Goal: Information Seeking & Learning: Check status

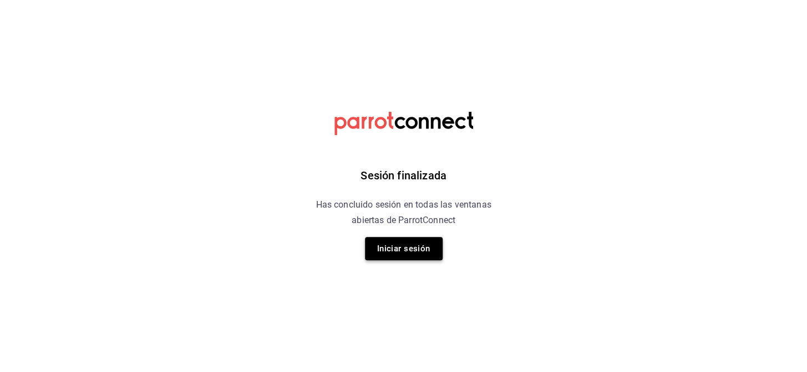
click at [388, 251] on button "Iniciar sesión" at bounding box center [404, 248] width 78 height 23
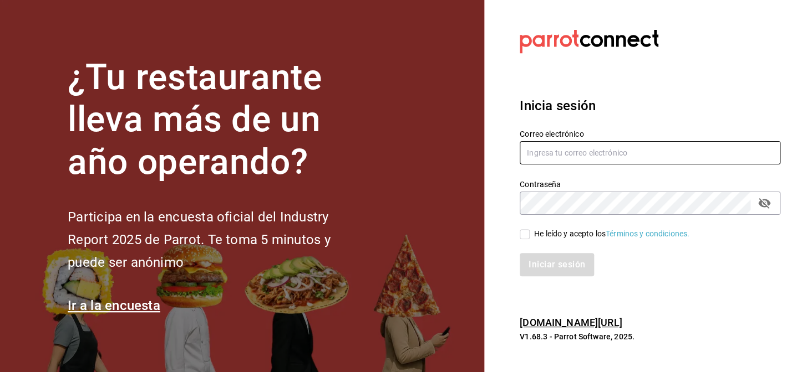
type input "nuevagalicia.sushiexpress@gmail.com"
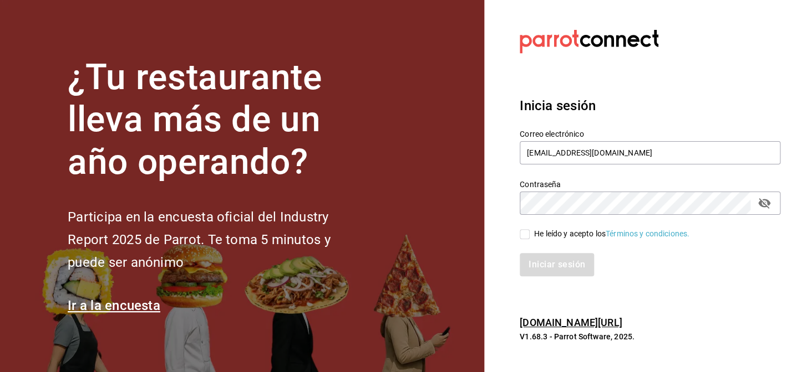
click at [524, 234] on input "He leído y acepto los Términos y condiciones." at bounding box center [524, 234] width 10 height 10
checkbox input "true"
click at [540, 262] on button "Iniciar sesión" at bounding box center [556, 264] width 75 height 23
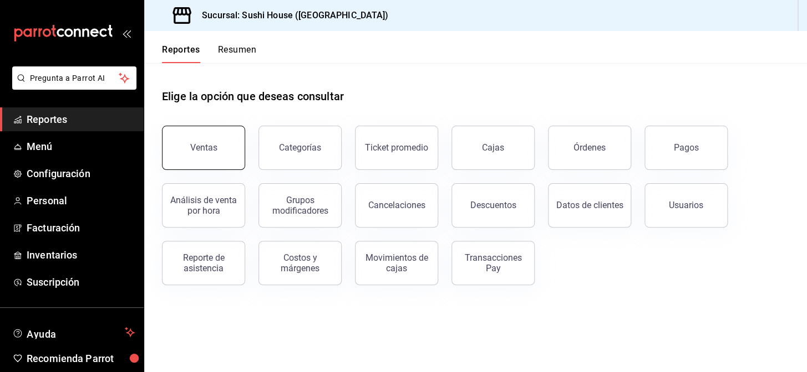
click at [202, 165] on button "Ventas" at bounding box center [203, 148] width 83 height 44
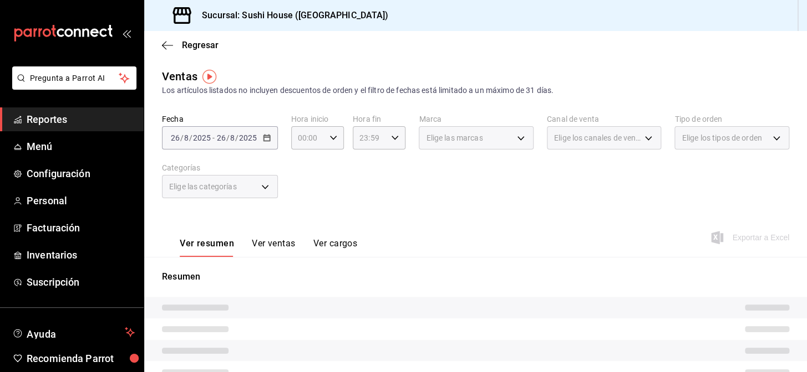
click at [76, 121] on span "Reportes" at bounding box center [81, 119] width 108 height 15
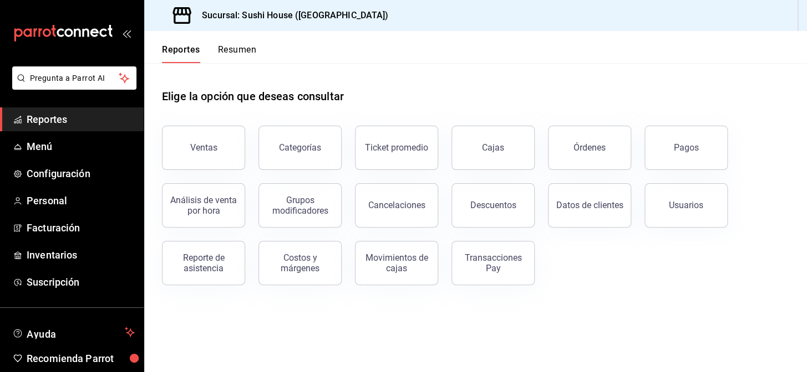
click at [249, 49] on button "Resumen" at bounding box center [237, 53] width 38 height 19
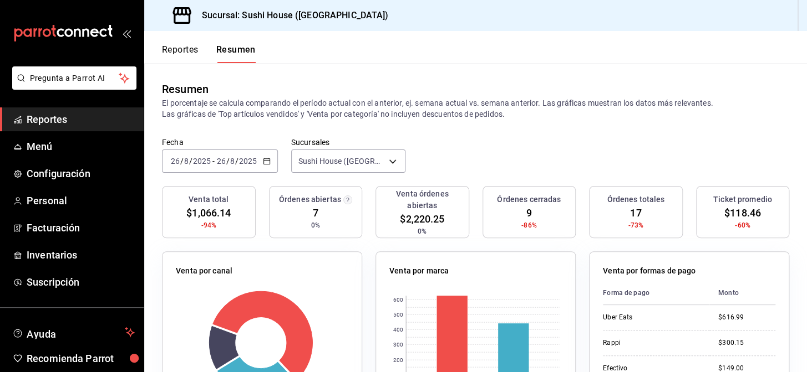
click at [65, 116] on span "Reportes" at bounding box center [81, 119] width 108 height 15
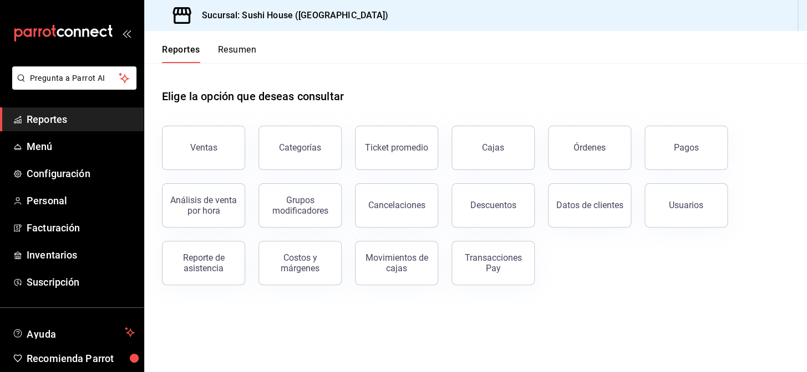
click at [62, 113] on span "Reportes" at bounding box center [81, 119] width 108 height 15
click at [239, 39] on div "Reportes Resumen" at bounding box center [200, 47] width 112 height 32
click at [236, 52] on button "Resumen" at bounding box center [237, 53] width 38 height 19
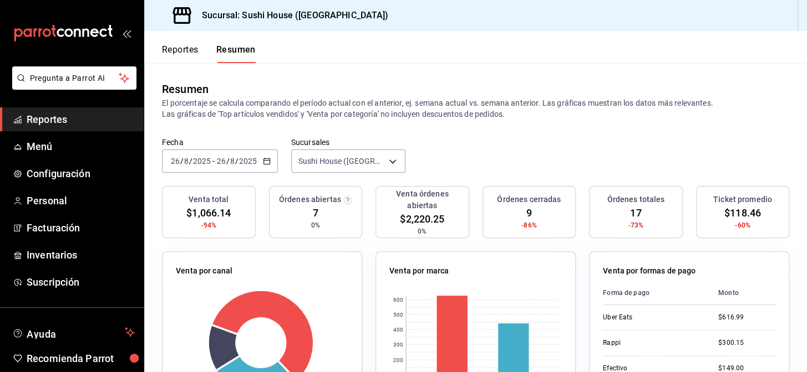
click at [89, 121] on span "Reportes" at bounding box center [81, 119] width 108 height 15
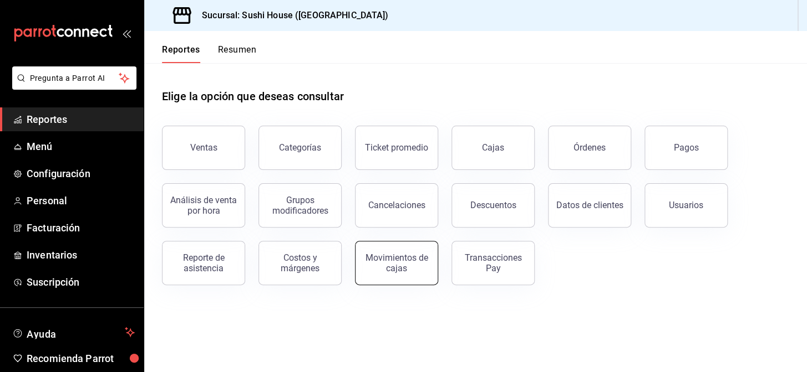
click at [380, 273] on button "Movimientos de cajas" at bounding box center [396, 263] width 83 height 44
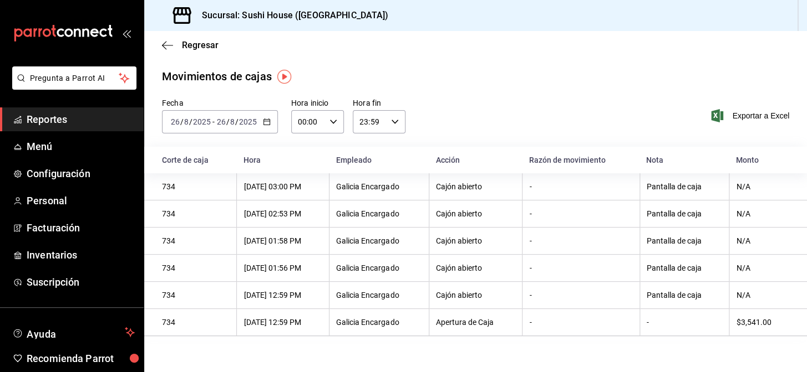
click at [264, 118] on icon "button" at bounding box center [267, 122] width 8 height 8
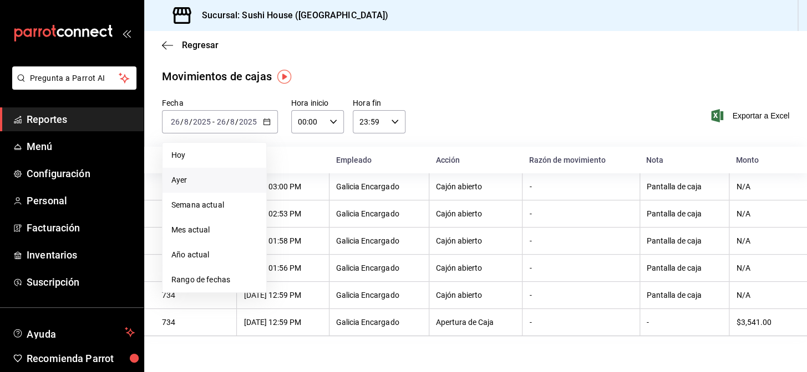
click at [177, 180] on span "Ayer" at bounding box center [214, 181] width 86 height 12
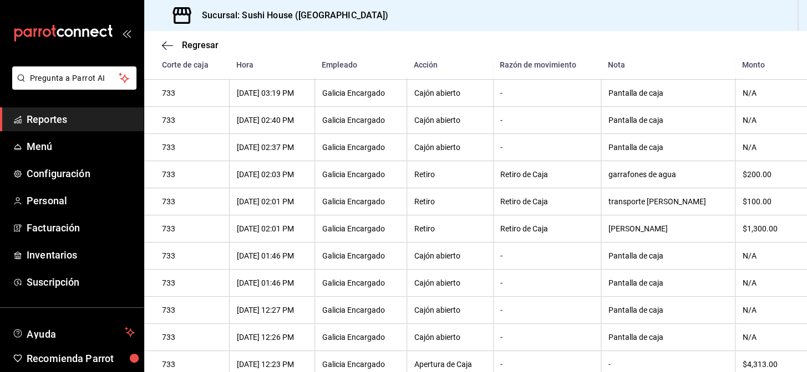
scroll to position [828, 0]
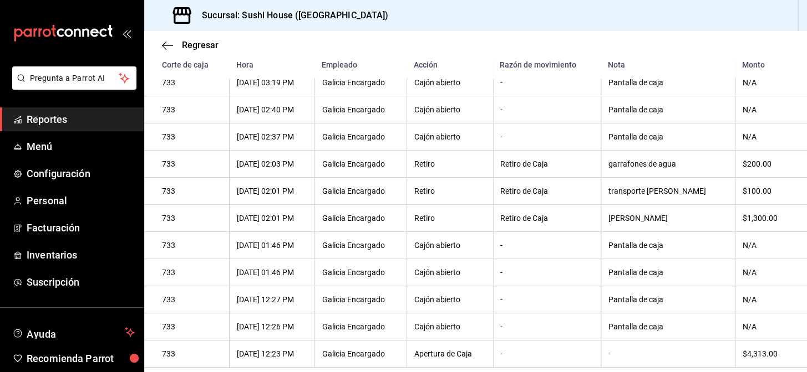
click at [89, 109] on link "Reportes" at bounding box center [72, 120] width 144 height 24
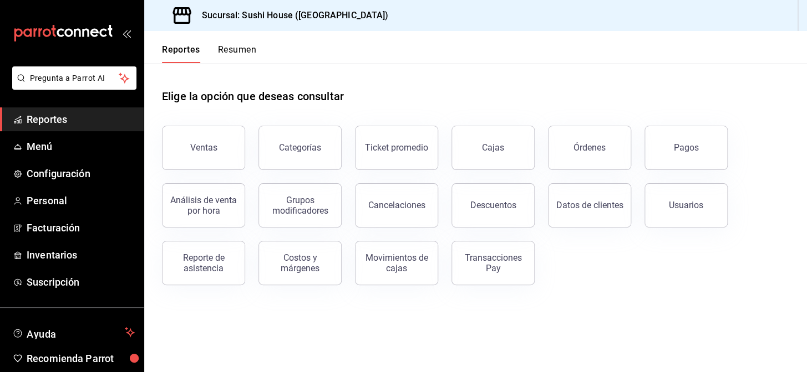
click at [229, 52] on button "Resumen" at bounding box center [237, 53] width 38 height 19
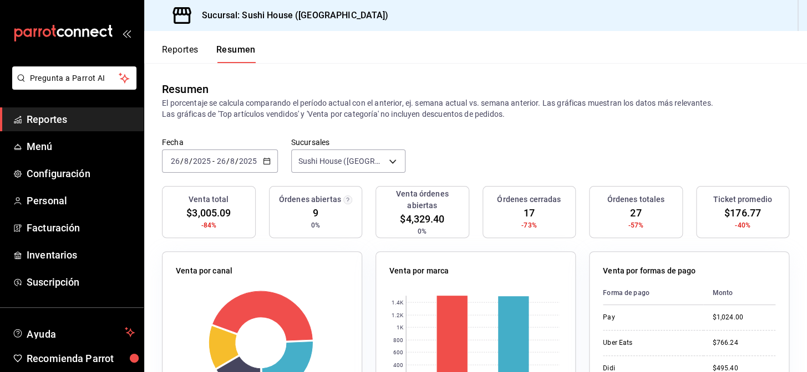
click at [101, 123] on span "Reportes" at bounding box center [81, 119] width 108 height 15
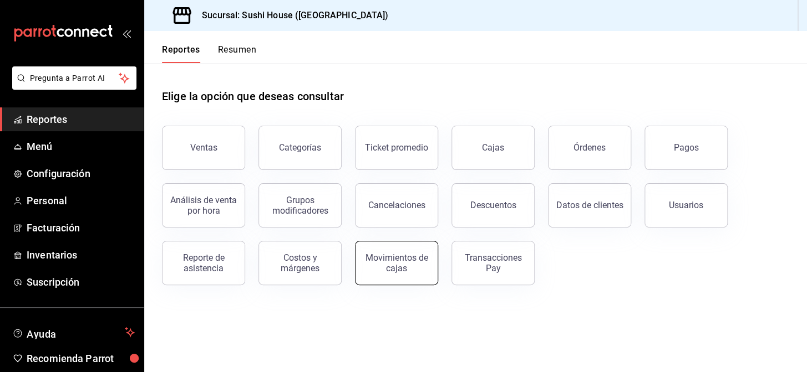
click at [391, 264] on div "Movimientos de cajas" at bounding box center [396, 263] width 69 height 21
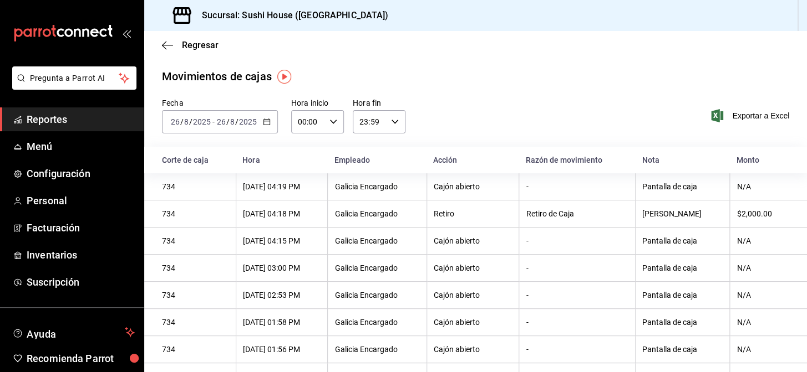
click at [65, 119] on span "Reportes" at bounding box center [81, 119] width 108 height 15
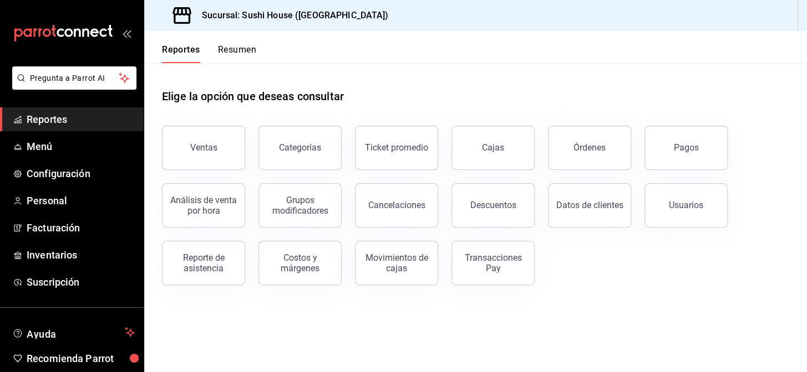
click at [51, 118] on span "Reportes" at bounding box center [81, 119] width 108 height 15
click at [203, 149] on div "Ventas" at bounding box center [203, 147] width 27 height 11
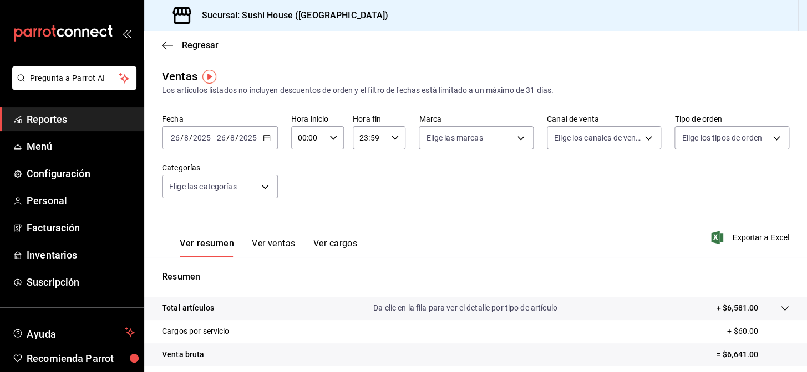
click at [76, 124] on span "Reportes" at bounding box center [81, 119] width 108 height 15
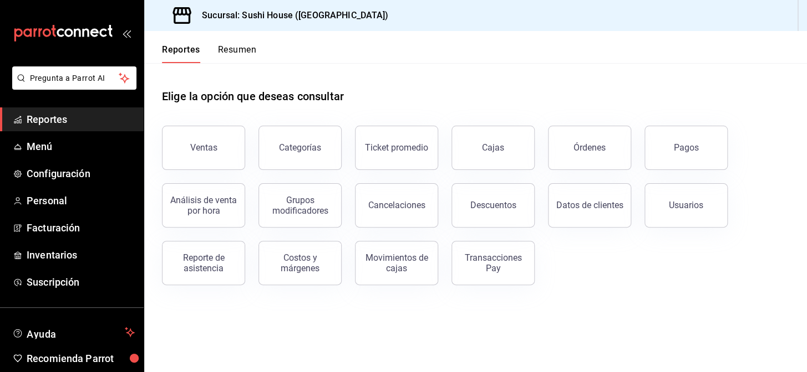
click at [235, 60] on button "Resumen" at bounding box center [237, 53] width 38 height 19
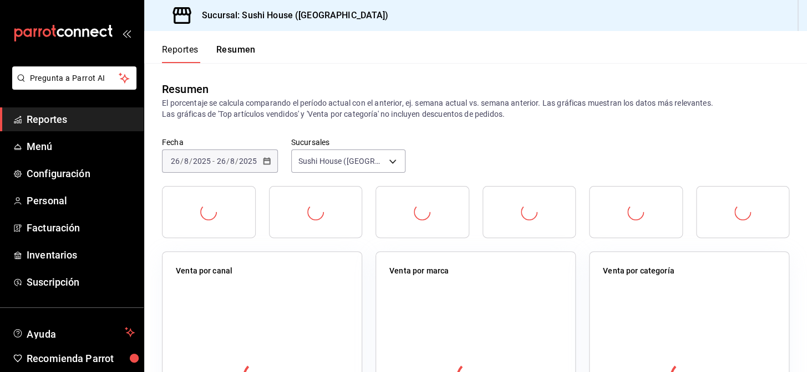
click at [232, 56] on button "Resumen" at bounding box center [235, 53] width 39 height 19
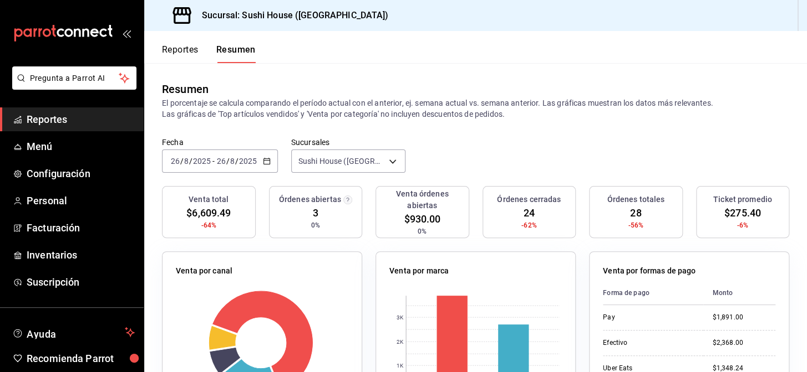
click at [63, 119] on span "Reportes" at bounding box center [81, 119] width 108 height 15
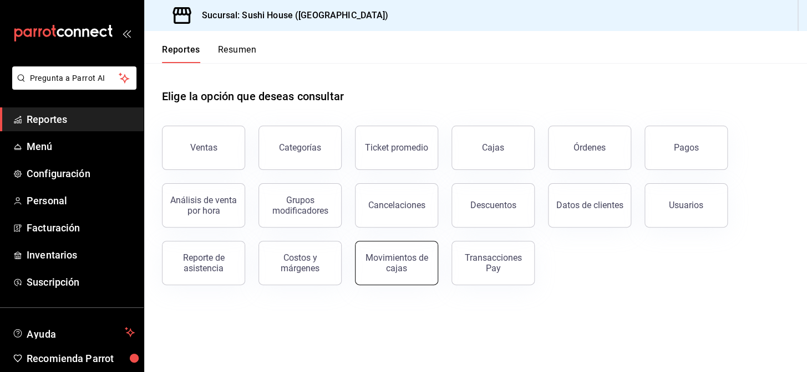
click at [400, 271] on div "Movimientos de cajas" at bounding box center [396, 263] width 69 height 21
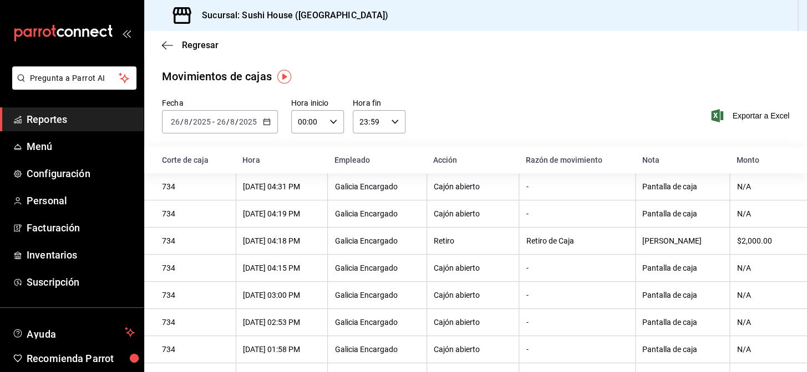
click at [56, 116] on span "Reportes" at bounding box center [81, 119] width 108 height 15
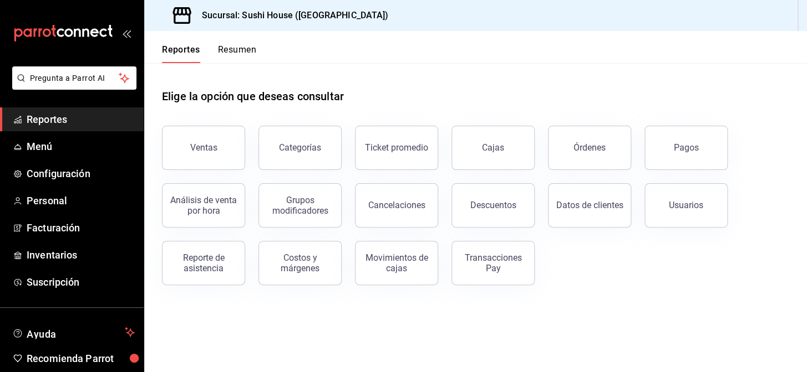
click at [238, 50] on button "Resumen" at bounding box center [237, 53] width 38 height 19
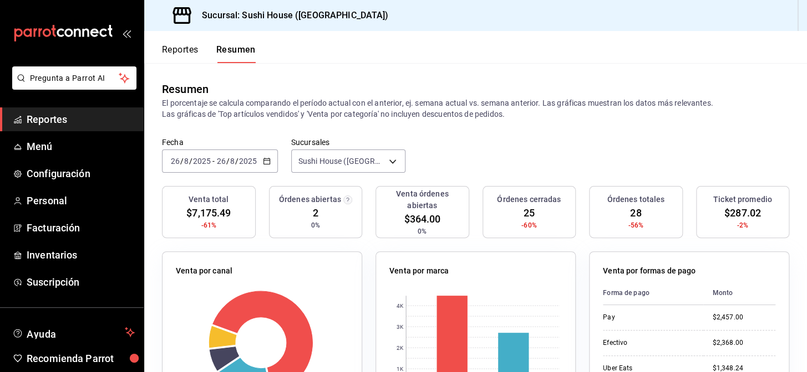
click at [68, 116] on span "Reportes" at bounding box center [81, 119] width 108 height 15
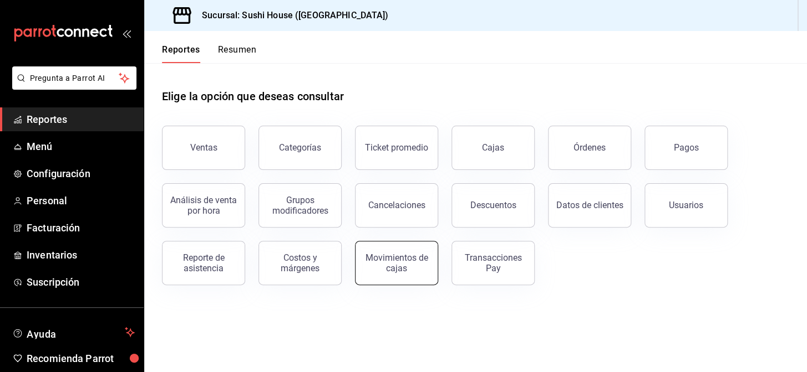
click at [391, 269] on div "Movimientos de cajas" at bounding box center [396, 263] width 69 height 21
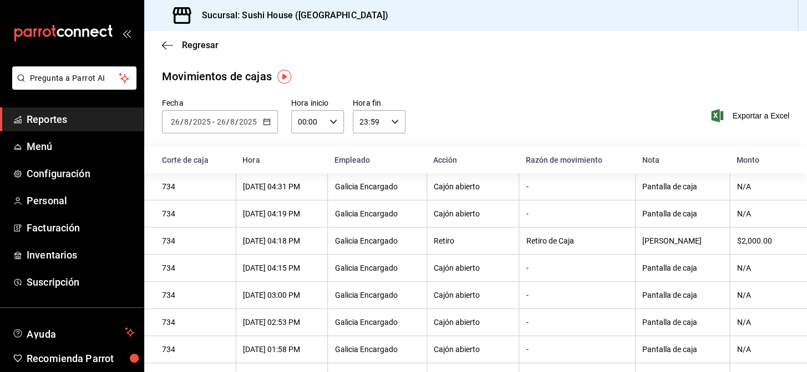
click at [74, 120] on span "Reportes" at bounding box center [81, 119] width 108 height 15
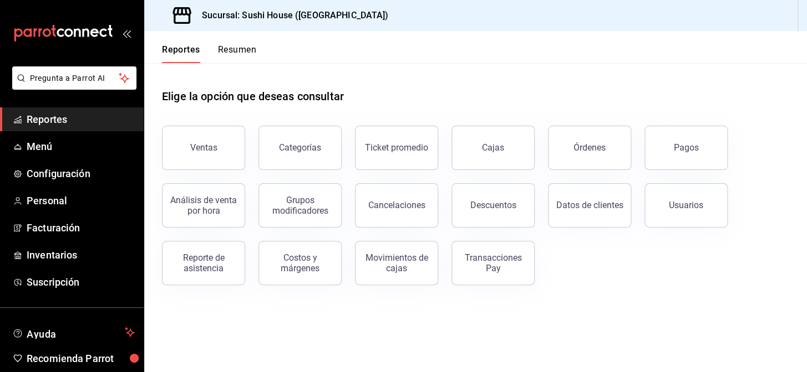
click at [229, 60] on button "Resumen" at bounding box center [237, 53] width 38 height 19
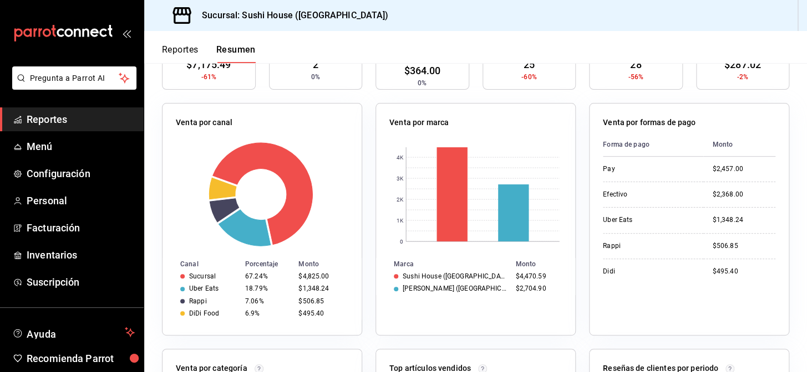
scroll to position [252, 0]
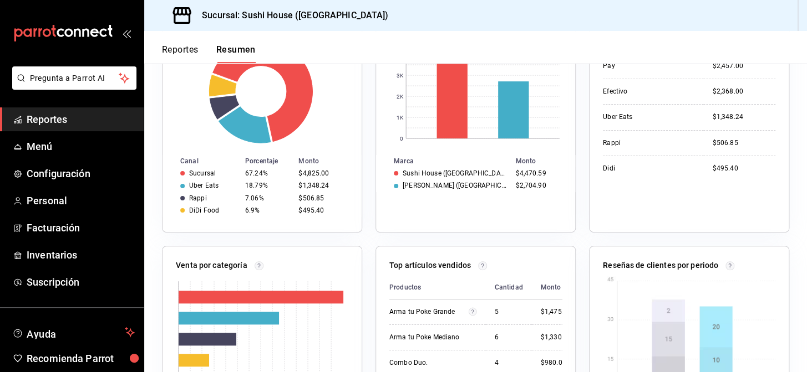
click at [55, 110] on link "Reportes" at bounding box center [72, 120] width 144 height 24
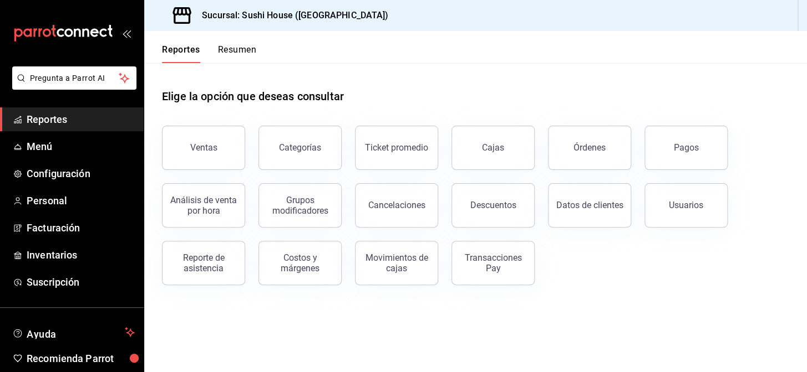
click at [222, 49] on button "Resumen" at bounding box center [237, 53] width 38 height 19
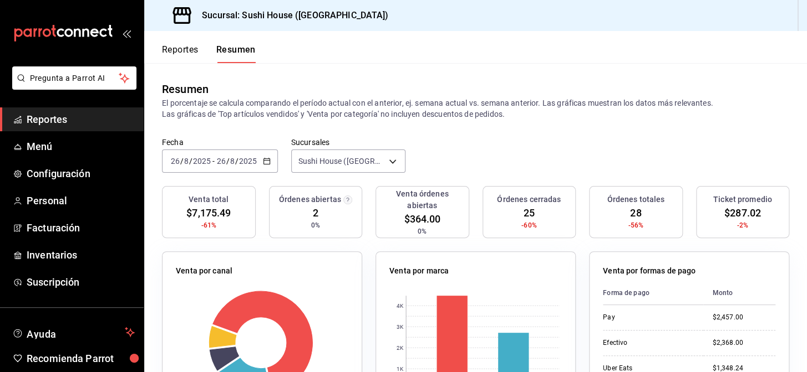
click at [44, 114] on span "Reportes" at bounding box center [81, 119] width 108 height 15
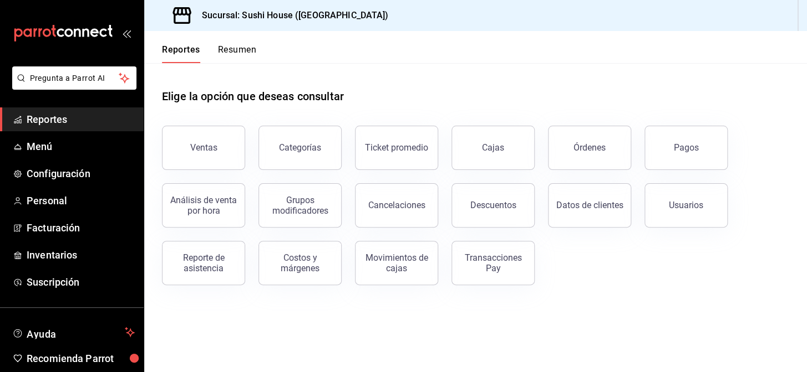
click at [513, 251] on button "Transacciones Pay" at bounding box center [492, 263] width 83 height 44
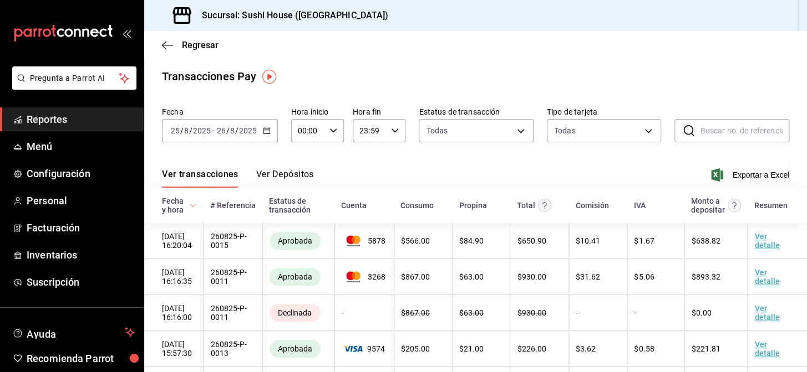
click at [267, 134] on \(Stroke\) "button" at bounding box center [266, 131] width 7 height 6
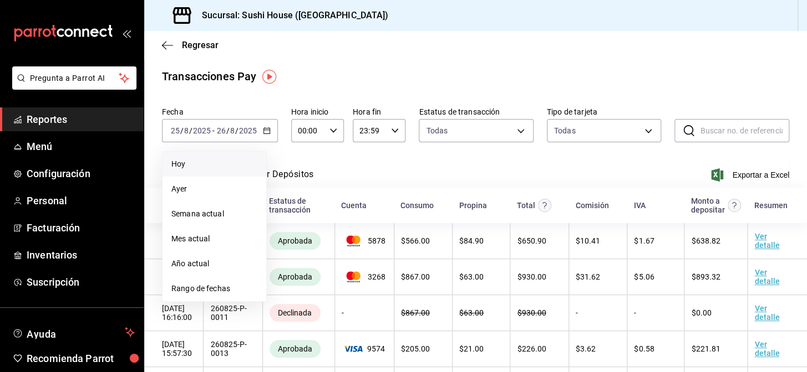
click at [184, 161] on span "Hoy" at bounding box center [214, 165] width 86 height 12
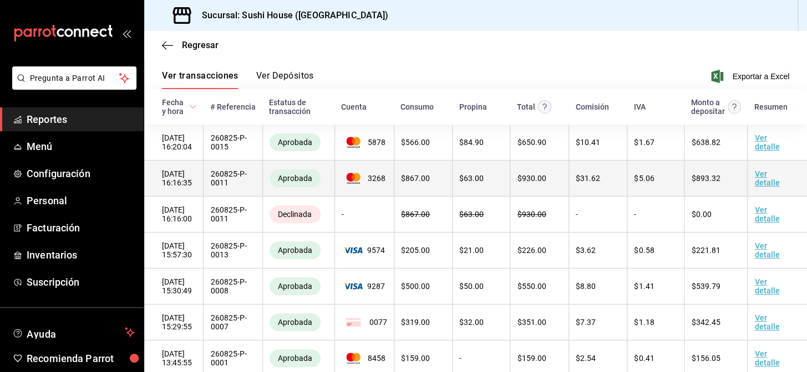
scroll to position [81, 0]
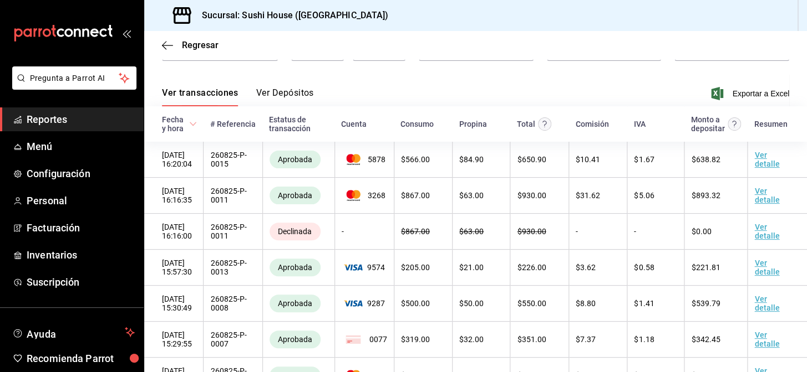
click at [50, 123] on span "Reportes" at bounding box center [81, 119] width 108 height 15
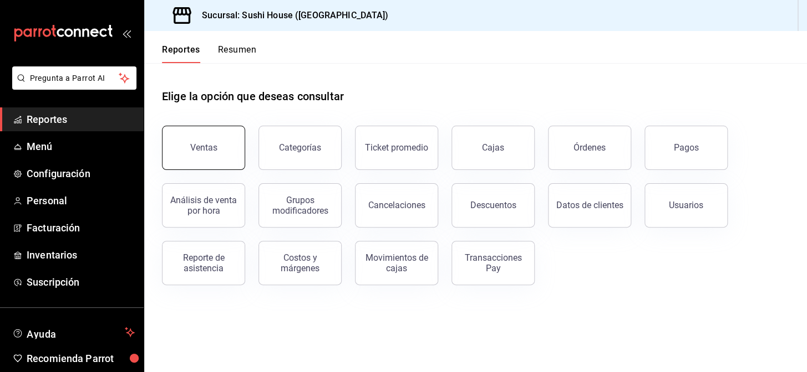
click at [198, 160] on button "Ventas" at bounding box center [203, 148] width 83 height 44
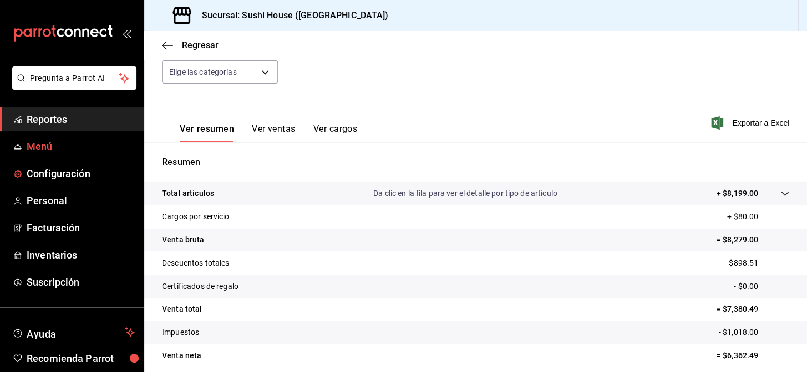
scroll to position [108, 0]
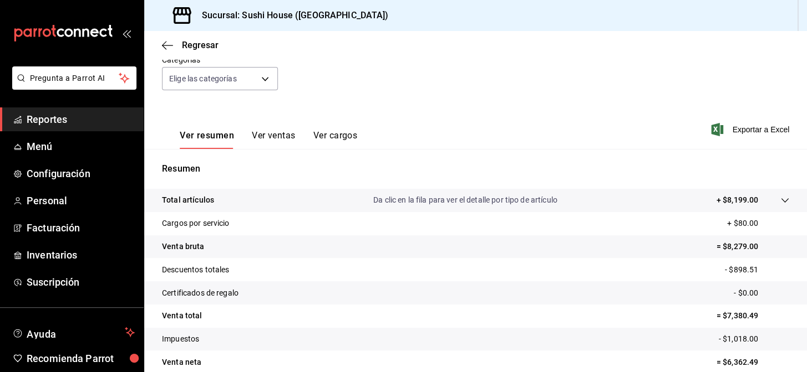
click at [71, 121] on span "Reportes" at bounding box center [81, 119] width 108 height 15
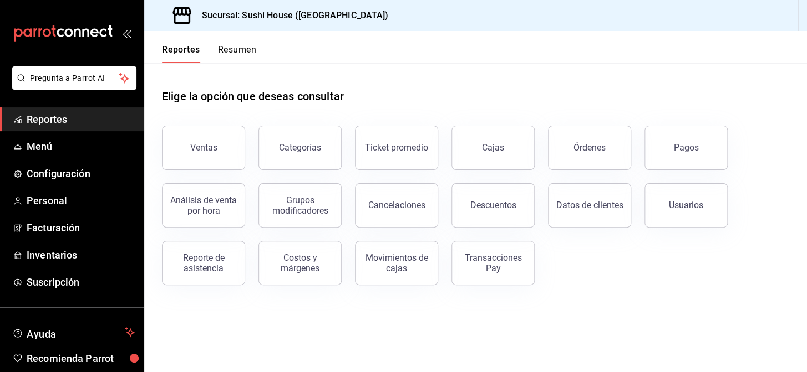
click at [232, 53] on button "Resumen" at bounding box center [237, 53] width 38 height 19
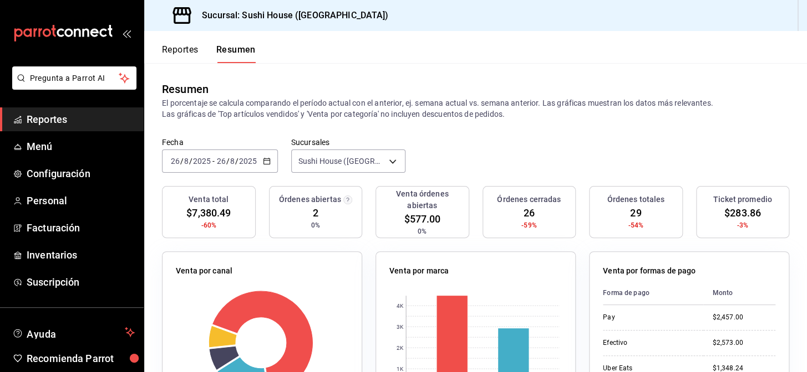
click at [50, 119] on span "Reportes" at bounding box center [81, 119] width 108 height 15
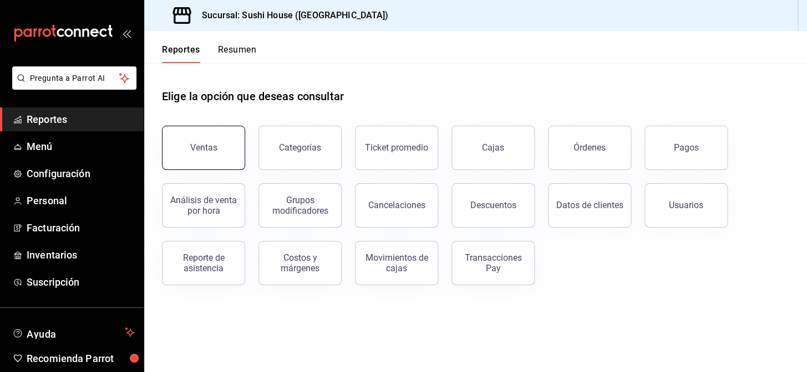
click at [206, 157] on button "Ventas" at bounding box center [203, 148] width 83 height 44
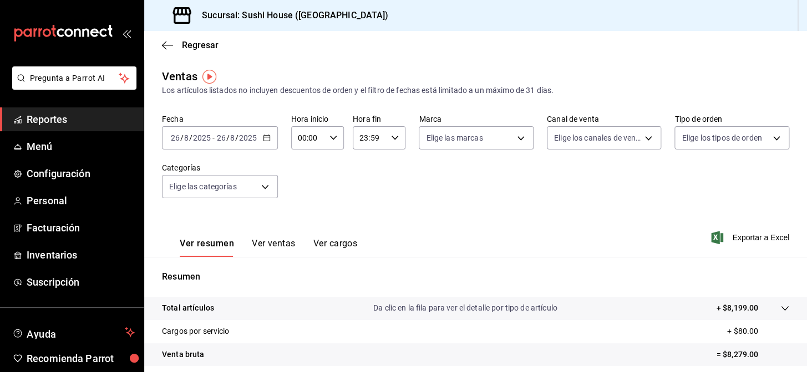
click at [46, 114] on span "Reportes" at bounding box center [81, 119] width 108 height 15
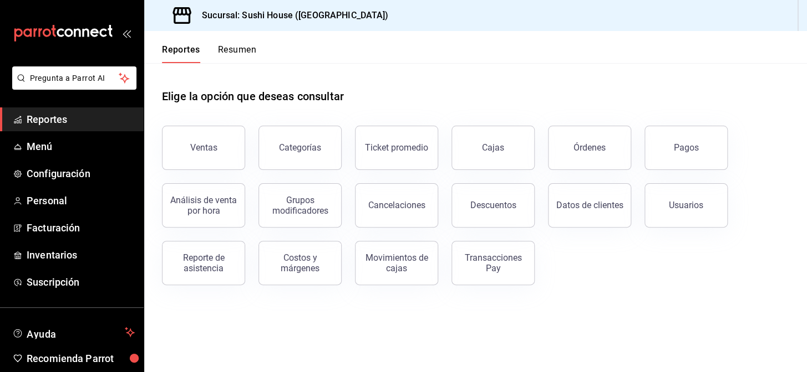
click at [233, 49] on button "Resumen" at bounding box center [237, 53] width 38 height 19
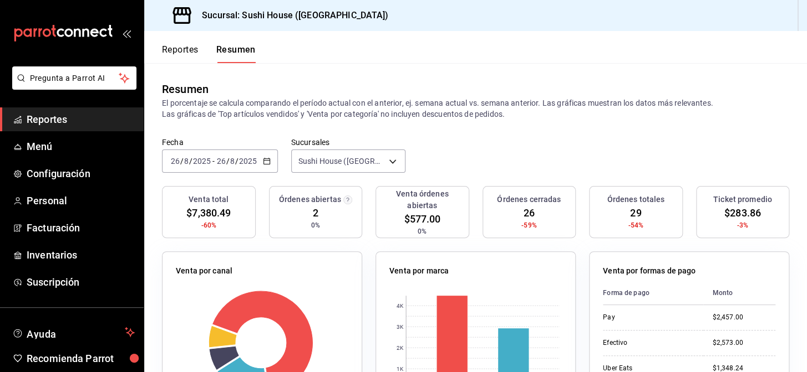
click at [36, 124] on span "Reportes" at bounding box center [81, 119] width 108 height 15
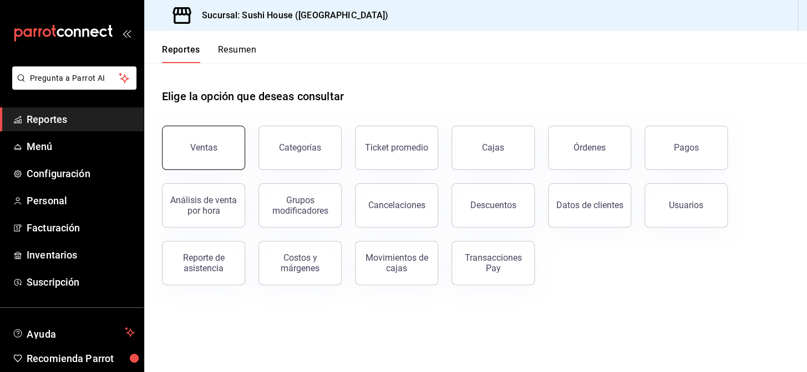
click at [175, 150] on button "Ventas" at bounding box center [203, 148] width 83 height 44
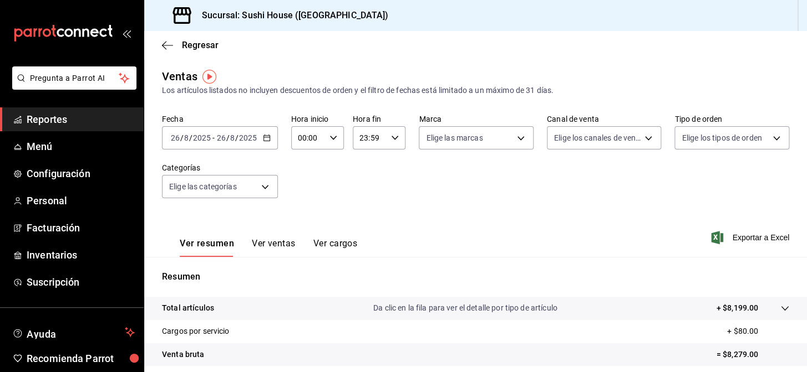
click at [64, 118] on span "Reportes" at bounding box center [81, 119] width 108 height 15
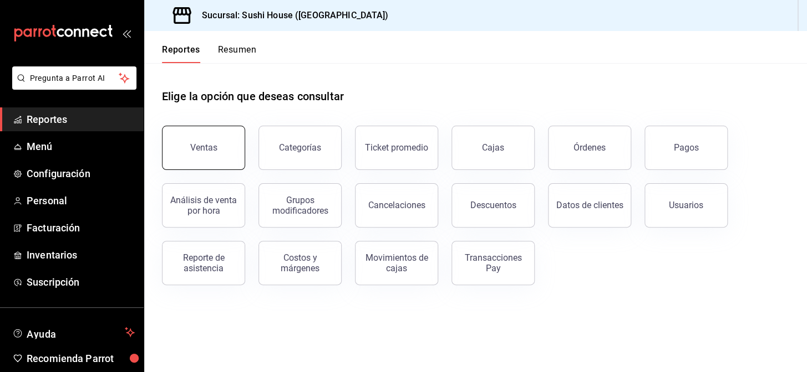
click at [184, 152] on button "Ventas" at bounding box center [203, 148] width 83 height 44
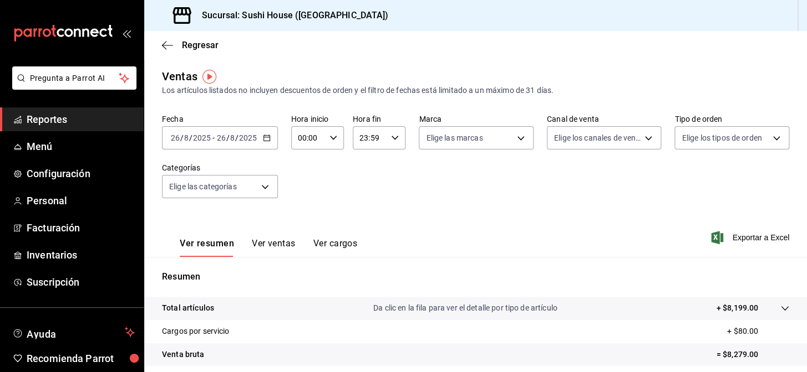
click at [75, 119] on span "Reportes" at bounding box center [81, 119] width 108 height 15
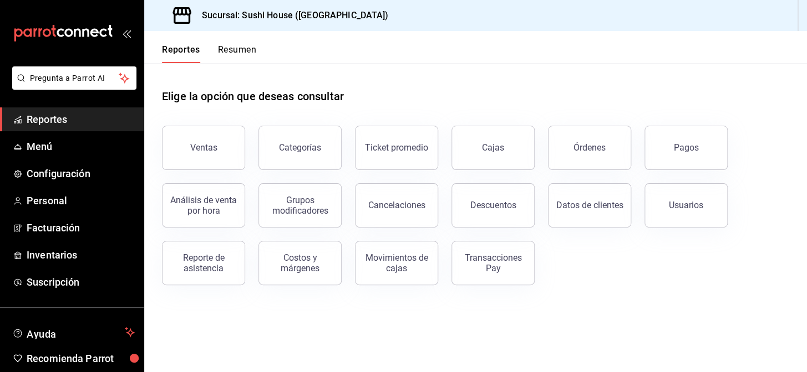
click at [232, 52] on button "Resumen" at bounding box center [237, 53] width 38 height 19
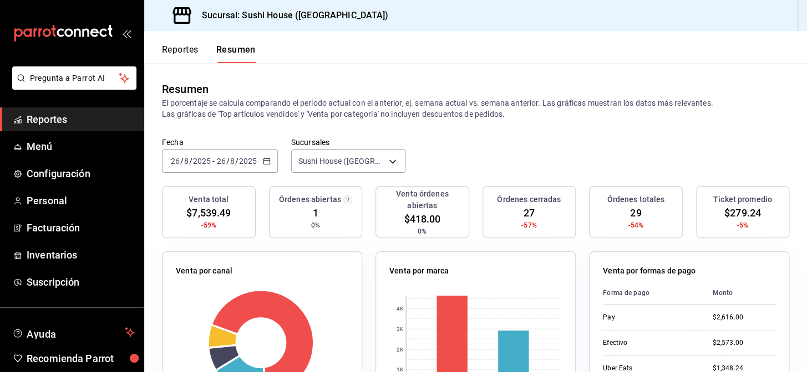
click at [59, 116] on span "Reportes" at bounding box center [81, 119] width 108 height 15
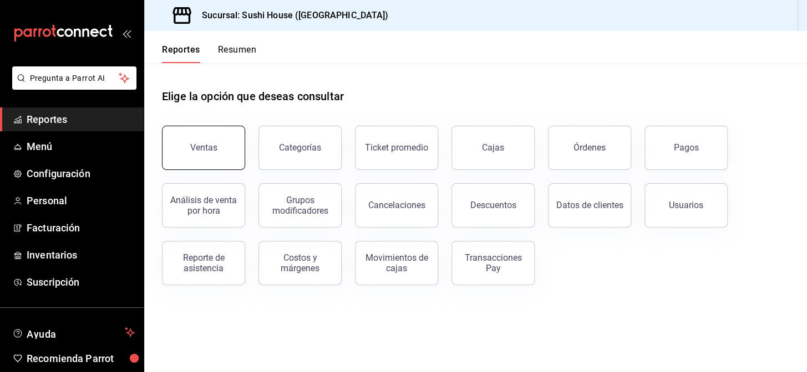
click at [217, 155] on button "Ventas" at bounding box center [203, 148] width 83 height 44
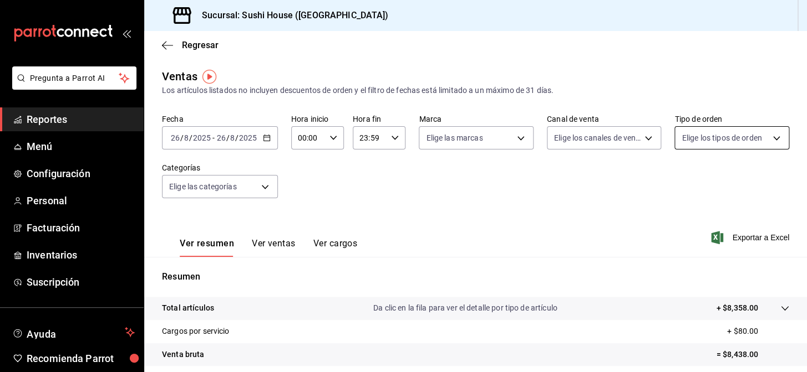
click at [708, 145] on body "Pregunta a Parrot AI Reportes Menú Configuración Personal Facturación Inventari…" at bounding box center [403, 186] width 807 height 372
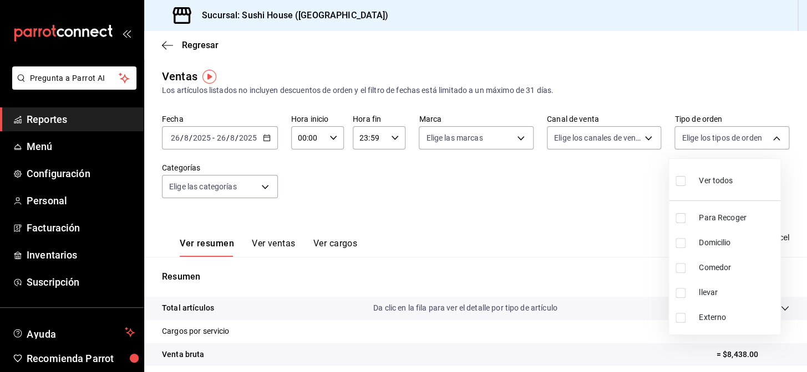
click at [679, 220] on input "checkbox" at bounding box center [680, 218] width 10 height 10
checkbox input "true"
type input "9d316b26-ed3c-41d9-ac2e-659a84dac7c1"
click at [680, 241] on input "checkbox" at bounding box center [680, 243] width 10 height 10
checkbox input "true"
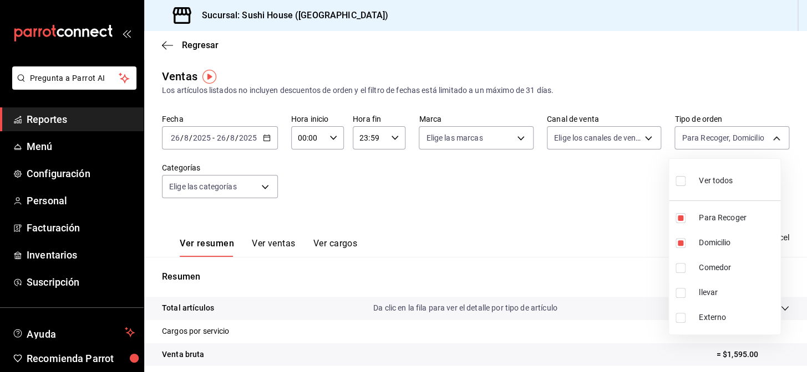
click at [681, 277] on li "Comedor" at bounding box center [723, 268] width 111 height 25
type input "9d316b26-ed3c-41d9-ac2e-659a84dac7c1,c813e250-a487-4472-927d-f84c1c5aa0d0,53da9…"
checkbox input "true"
click at [680, 297] on input "checkbox" at bounding box center [680, 293] width 10 height 10
checkbox input "true"
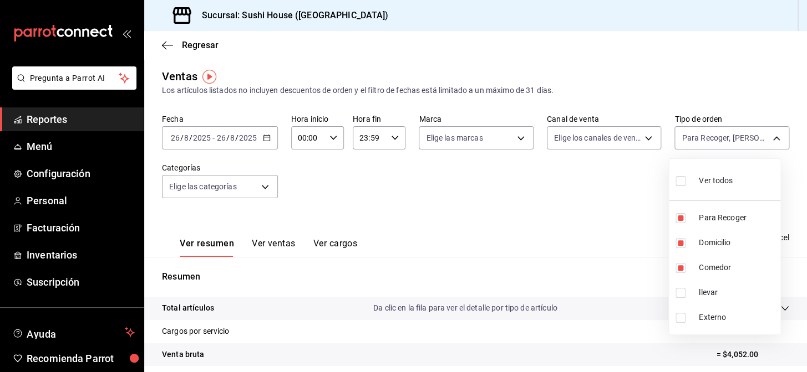
type input "9d316b26-ed3c-41d9-ac2e-659a84dac7c1,c813e250-a487-4472-927d-f84c1c5aa0d0,53da9…"
click at [47, 124] on div at bounding box center [403, 186] width 807 height 372
click at [734, 134] on body "Pregunta a Parrot AI Reportes Menú Configuración Personal Facturación Inventari…" at bounding box center [403, 186] width 807 height 372
click at [466, 249] on div at bounding box center [403, 186] width 807 height 372
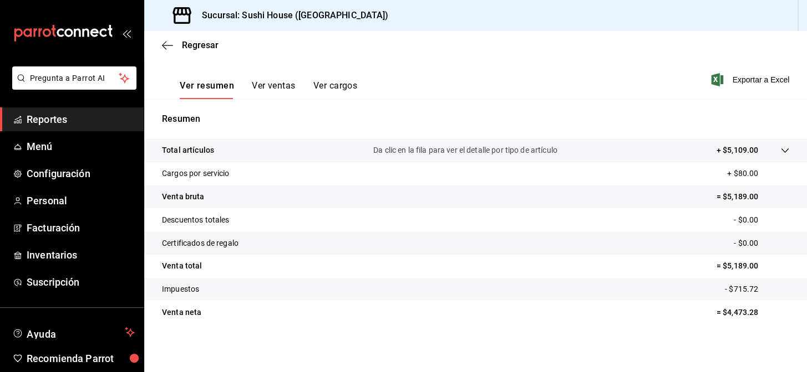
scroll to position [159, 0]
click at [72, 123] on span "Reportes" at bounding box center [81, 119] width 108 height 15
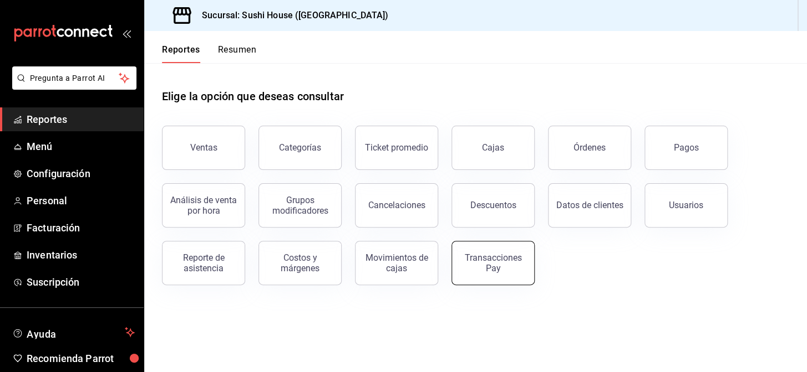
click at [486, 273] on button "Transacciones Pay" at bounding box center [492, 263] width 83 height 44
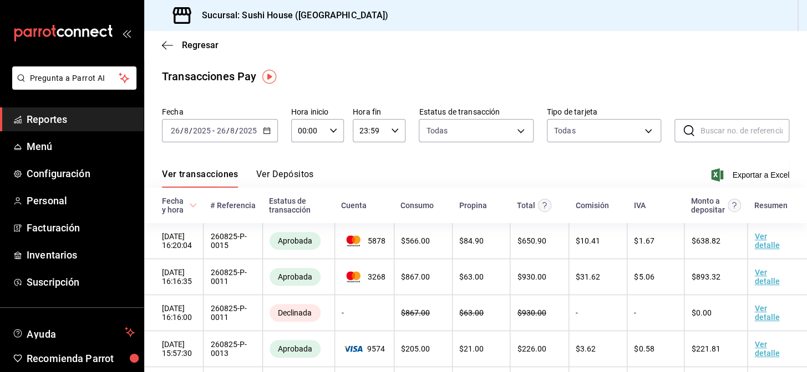
click at [268, 133] on icon "button" at bounding box center [267, 131] width 8 height 8
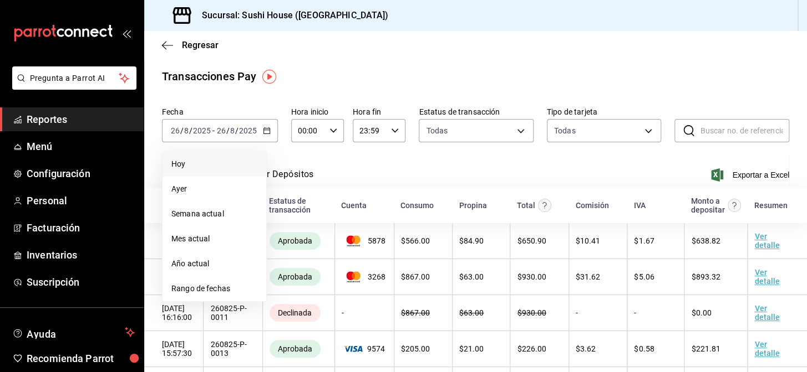
click at [188, 163] on span "Hoy" at bounding box center [214, 165] width 86 height 12
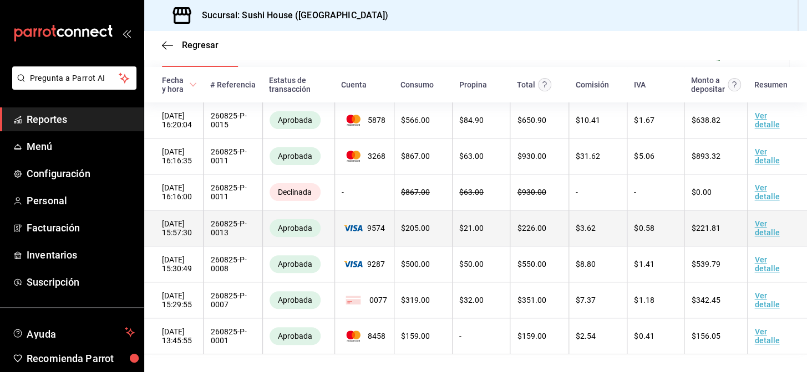
scroll to position [81, 0]
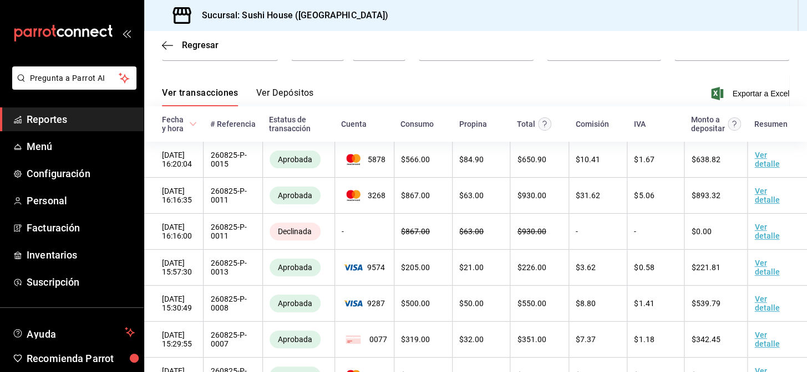
click at [64, 119] on span "Reportes" at bounding box center [81, 119] width 108 height 15
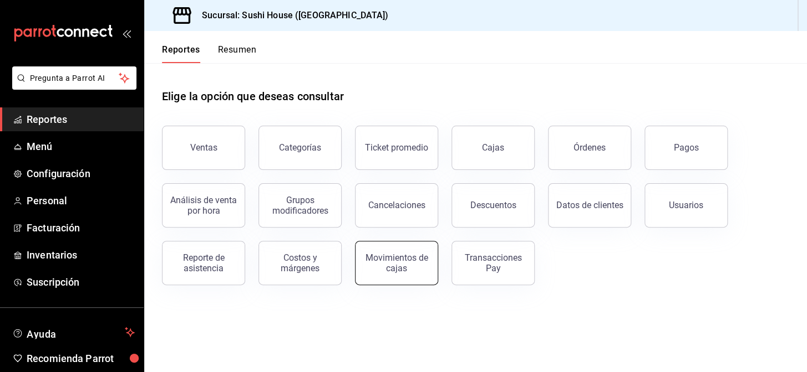
click at [401, 263] on div "Movimientos de cajas" at bounding box center [396, 263] width 69 height 21
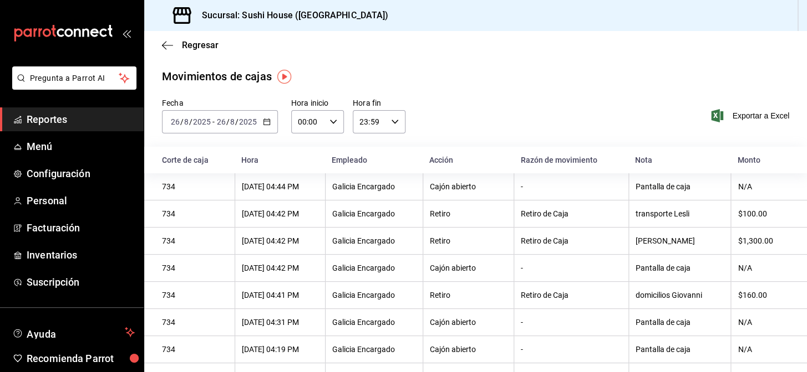
click at [79, 116] on span "Reportes" at bounding box center [81, 119] width 108 height 15
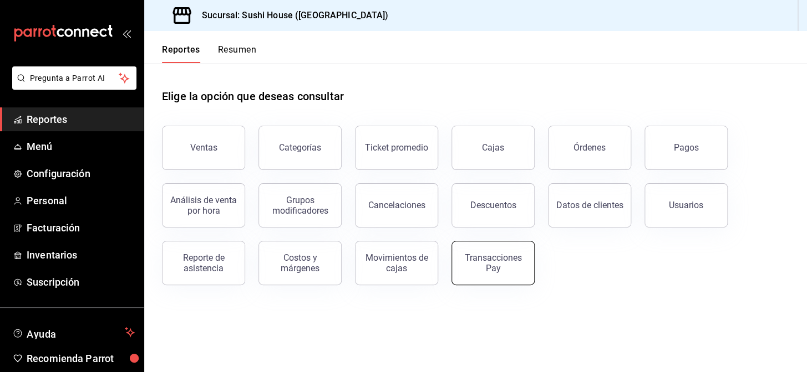
click at [484, 267] on div "Transacciones Pay" at bounding box center [492, 263] width 69 height 21
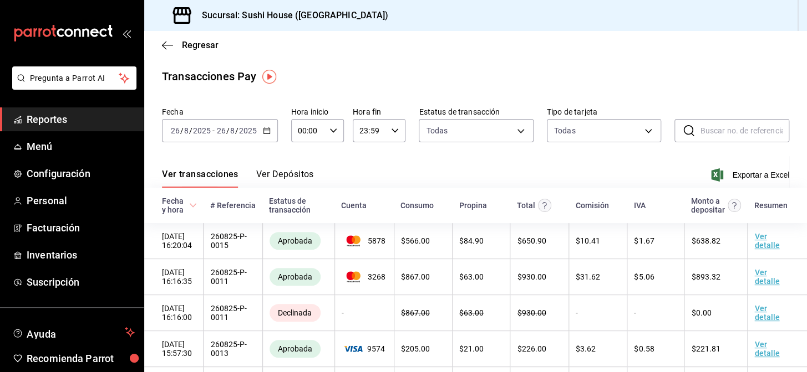
click at [35, 115] on span "Reportes" at bounding box center [81, 119] width 108 height 15
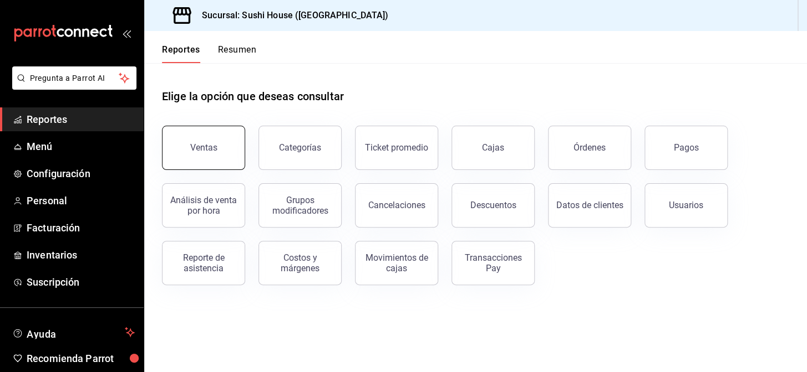
click at [207, 149] on div "Ventas" at bounding box center [203, 147] width 27 height 11
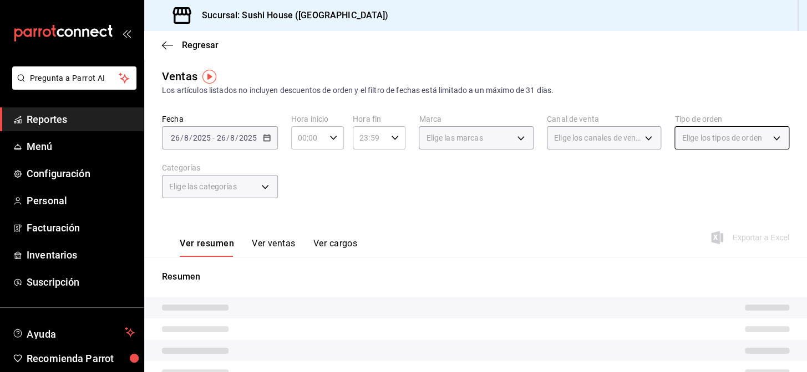
click at [714, 142] on span "Elige los tipos de orden" at bounding box center [721, 137] width 80 height 11
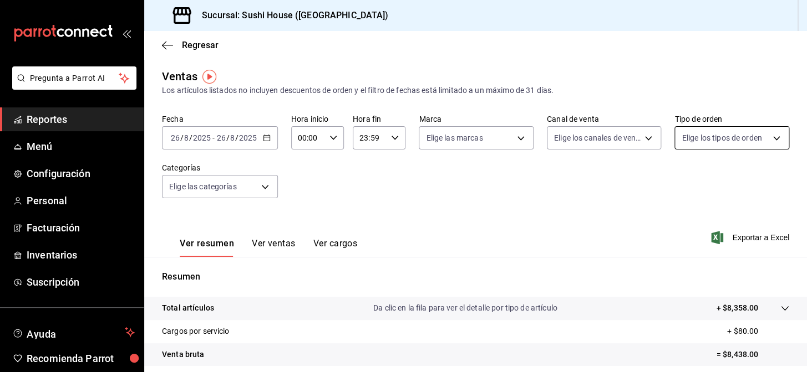
click at [691, 137] on body "Pregunta a Parrot AI Reportes Menú Configuración Personal Facturación Inventari…" at bounding box center [403, 186] width 807 height 372
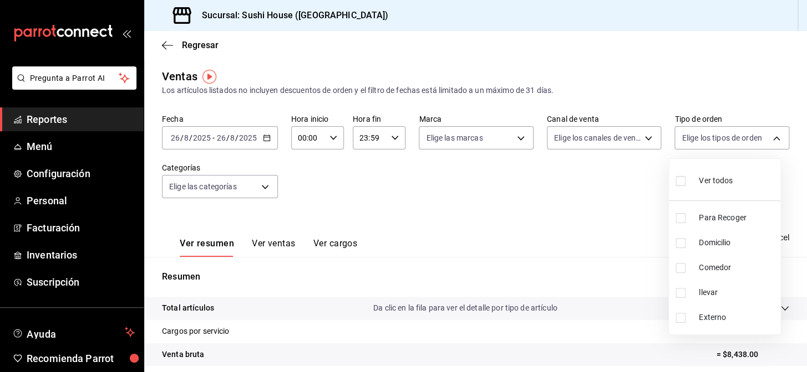
click at [680, 214] on input "checkbox" at bounding box center [680, 218] width 10 height 10
checkbox input "true"
type input "9d316b26-ed3c-41d9-ac2e-659a84dac7c1"
click at [682, 244] on input "checkbox" at bounding box center [680, 243] width 10 height 10
checkbox input "true"
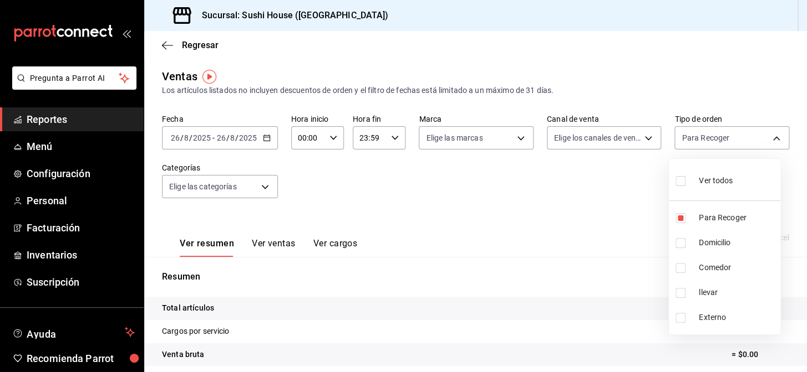
type input "9d316b26-ed3c-41d9-ac2e-659a84dac7c1,c813e250-a487-4472-927d-f84c1c5aa0d0"
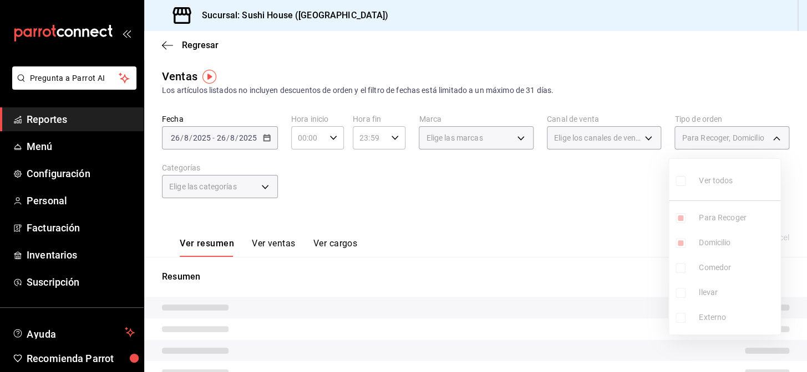
click at [680, 271] on input "checkbox" at bounding box center [680, 268] width 10 height 10
checkbox input "true"
type input "9d316b26-ed3c-41d9-ac2e-659a84dac7c1,c813e250-a487-4472-927d-f84c1c5aa0d0,53da9…"
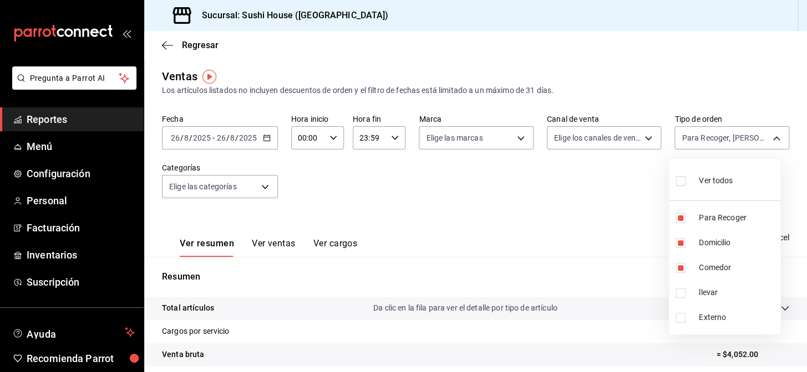
click at [682, 289] on input "checkbox" at bounding box center [680, 293] width 10 height 10
checkbox input "true"
type input "9d316b26-ed3c-41d9-ac2e-659a84dac7c1,c813e250-a487-4472-927d-f84c1c5aa0d0,53da9…"
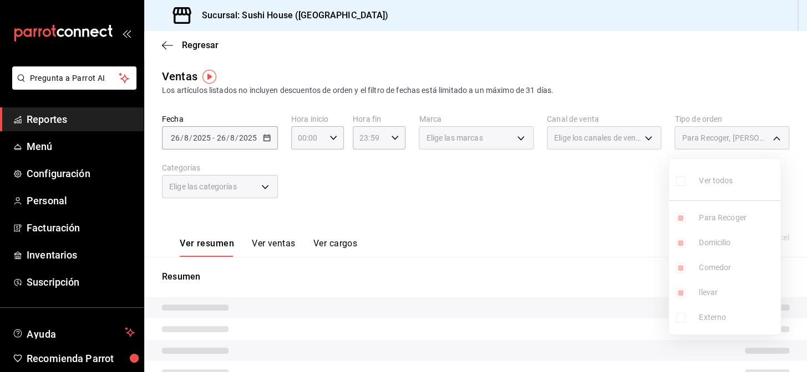
click at [600, 284] on div at bounding box center [403, 186] width 807 height 372
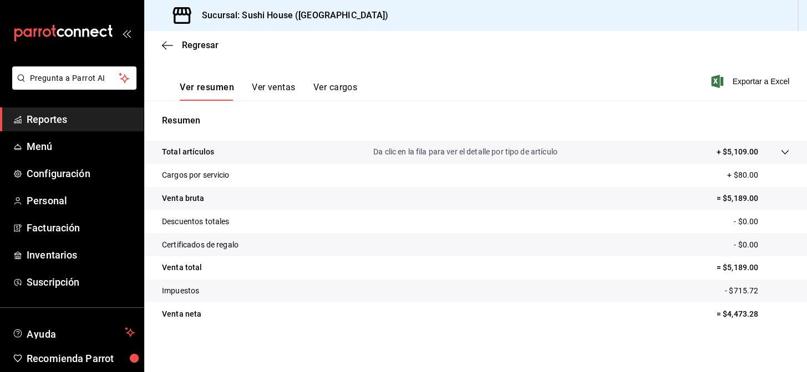
scroll to position [159, 0]
